Goal: Register for event/course

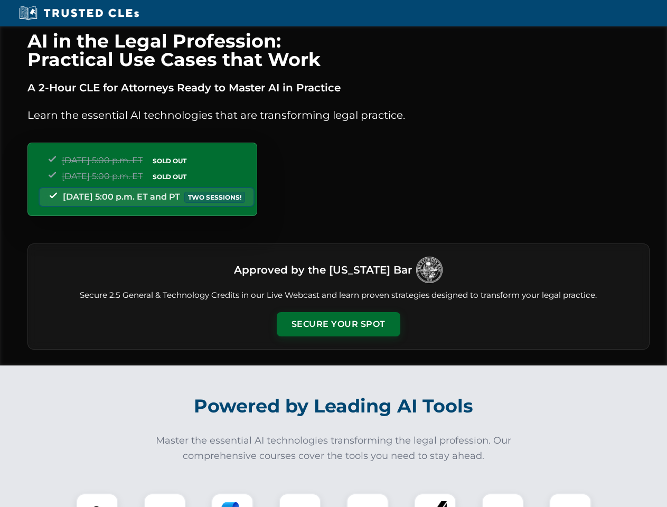
click at [338, 324] on button "Secure Your Spot" at bounding box center [339, 324] width 124 height 24
click at [97, 500] on img at bounding box center [97, 514] width 31 height 31
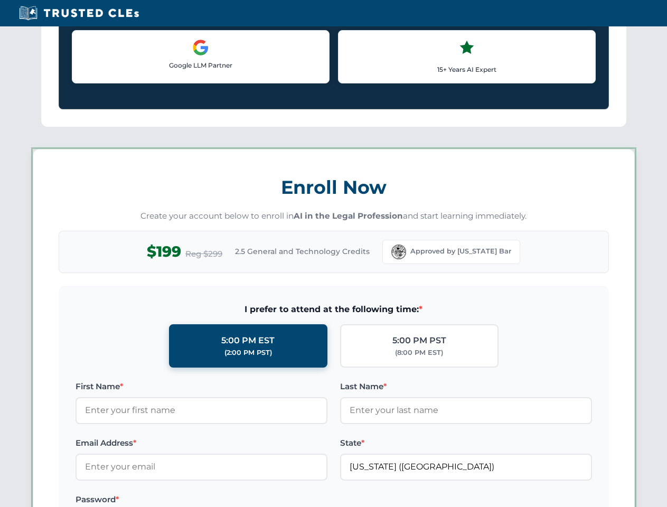
click at [232, 500] on label "Password *" at bounding box center [201, 499] width 252 height 13
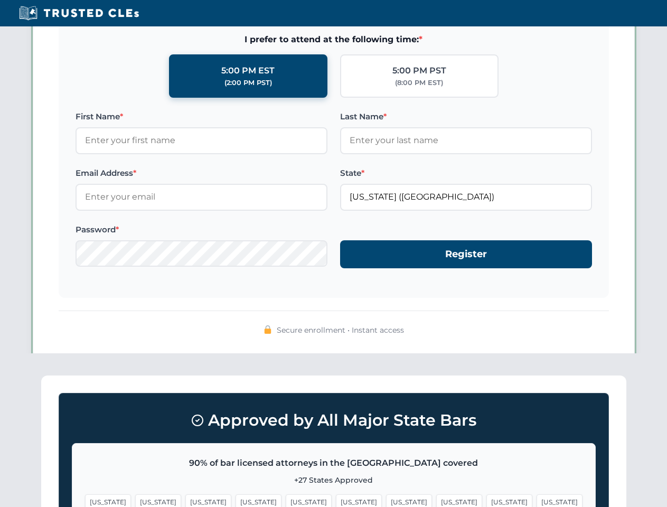
click at [486, 500] on span "[US_STATE]" at bounding box center [509, 501] width 46 height 15
